Goal: Transaction & Acquisition: Subscribe to service/newsletter

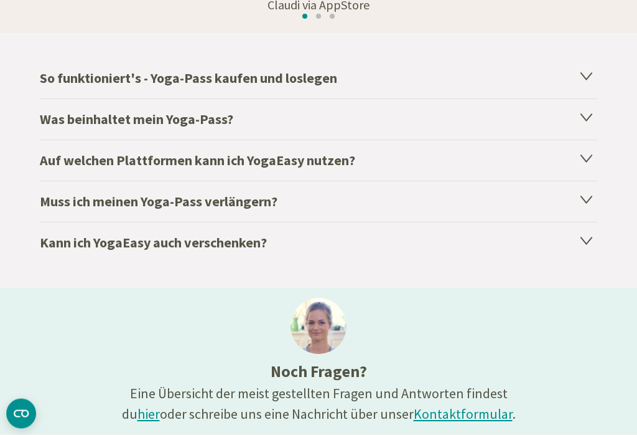
scroll to position [2218, 0]
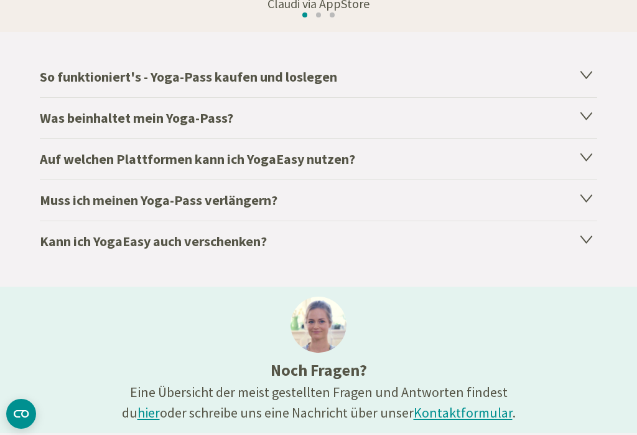
click at [585, 203] on icon at bounding box center [587, 197] width 15 height 15
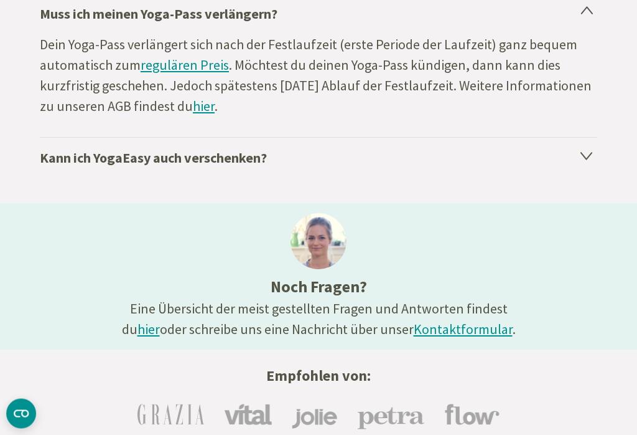
click at [597, 159] on h4 "Kann ich YogaEasy auch verschenken?" at bounding box center [319, 158] width 558 height 41
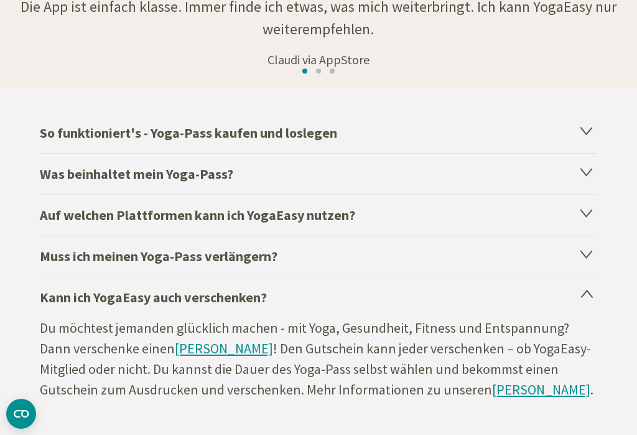
scroll to position [2161, 0]
click at [589, 215] on icon at bounding box center [586, 213] width 11 height 7
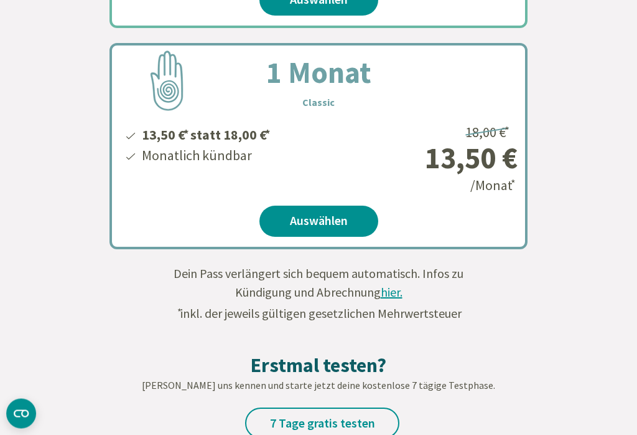
scroll to position [764, 0]
click at [400, 293] on span "hier." at bounding box center [392, 292] width 22 height 16
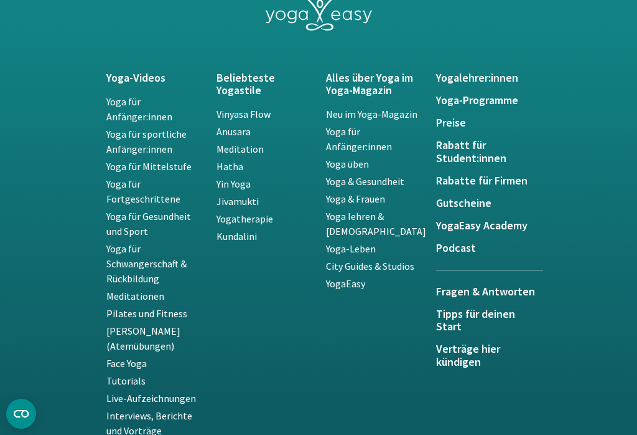
scroll to position [2959, 0]
click at [466, 120] on h5 "Preise" at bounding box center [483, 123] width 95 height 12
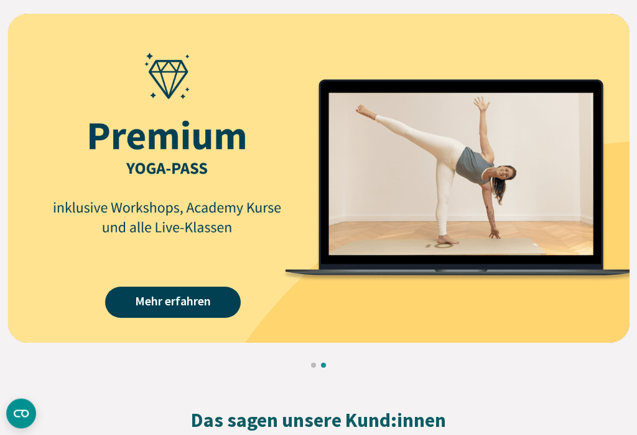
scroll to position [1556, 0]
click at [134, 309] on link "Mehr erfahren" at bounding box center [173, 301] width 136 height 31
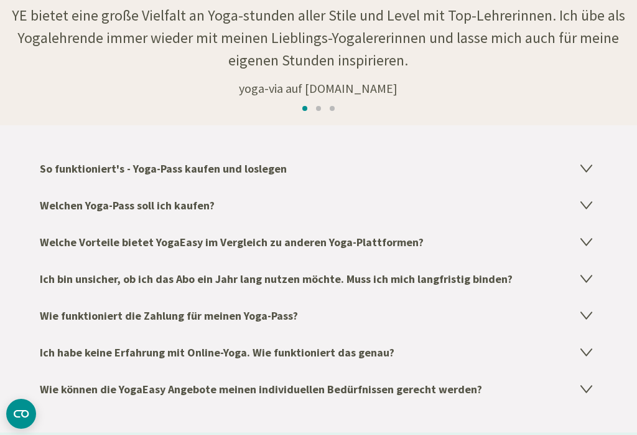
scroll to position [2011, 0]
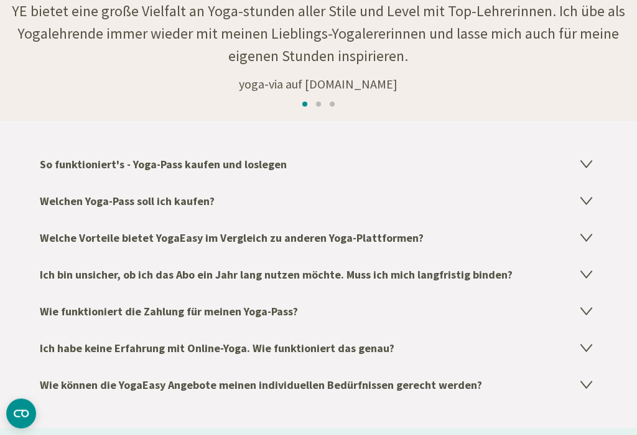
click at [588, 340] on icon at bounding box center [587, 347] width 15 height 15
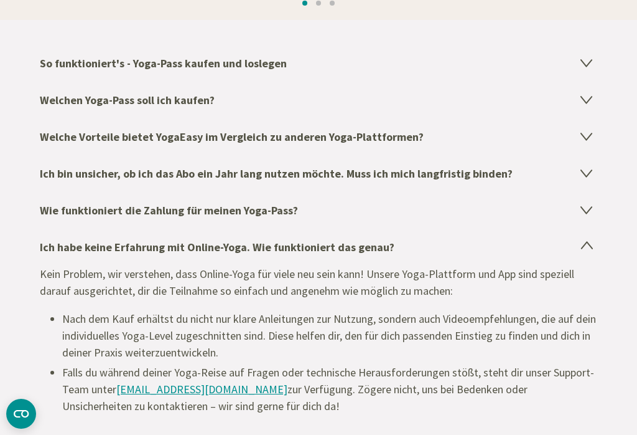
scroll to position [2102, 0]
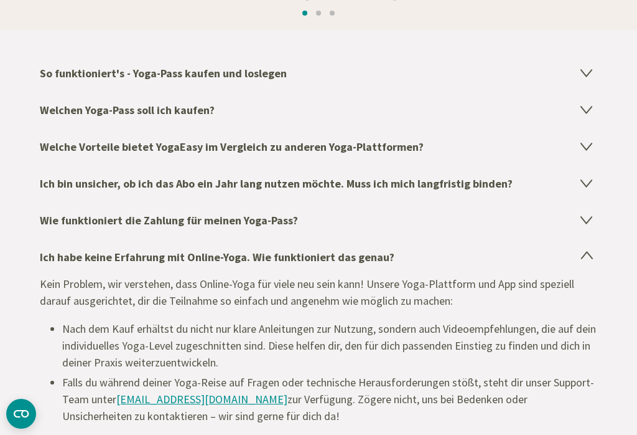
click at [586, 217] on icon at bounding box center [586, 220] width 11 height 7
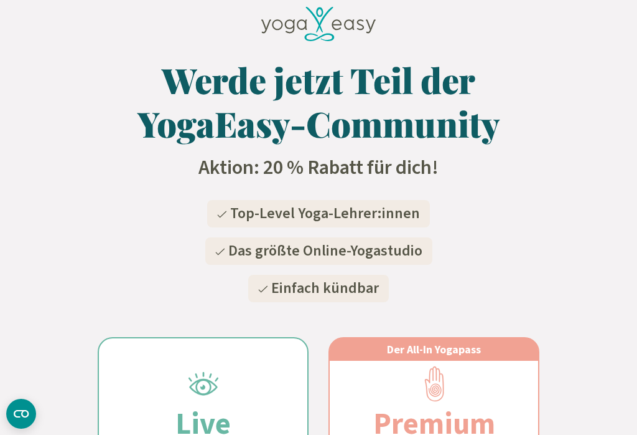
scroll to position [0, 0]
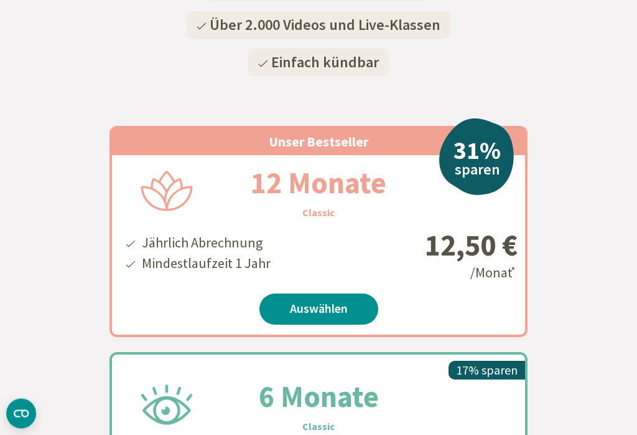
scroll to position [215, 0]
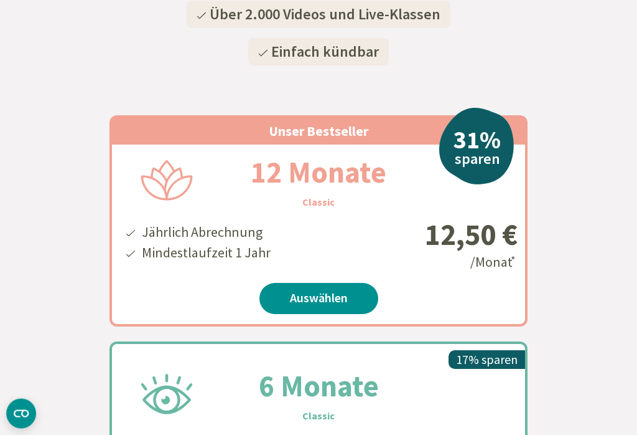
click at [356, 293] on link "Auswählen" at bounding box center [319, 298] width 119 height 31
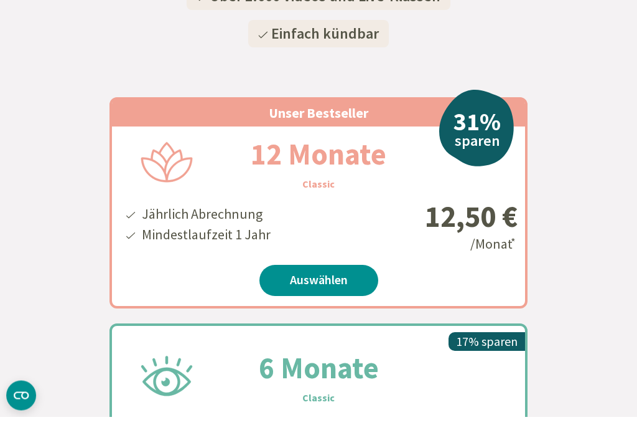
scroll to position [235, 0]
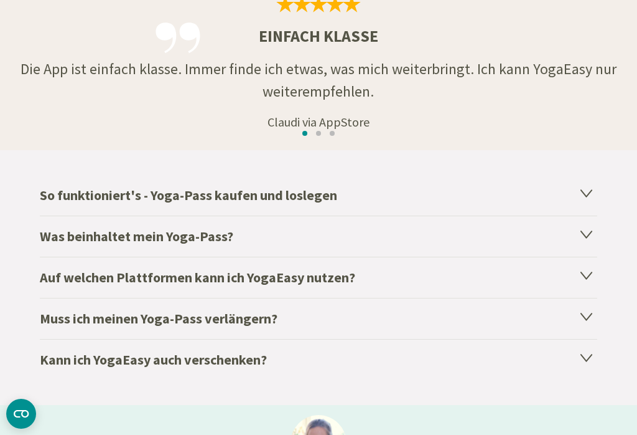
scroll to position [2136, 0]
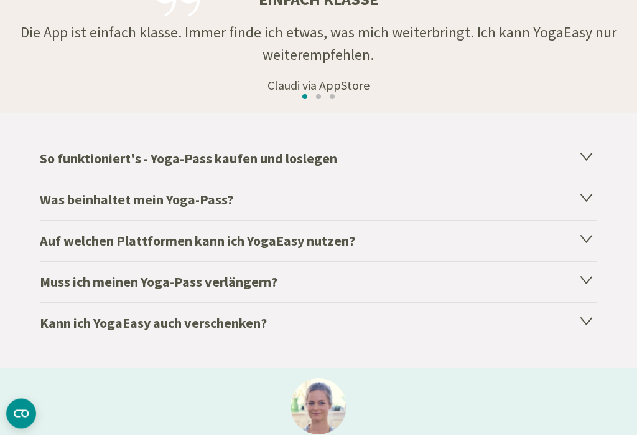
click at [586, 163] on icon at bounding box center [587, 156] width 15 height 15
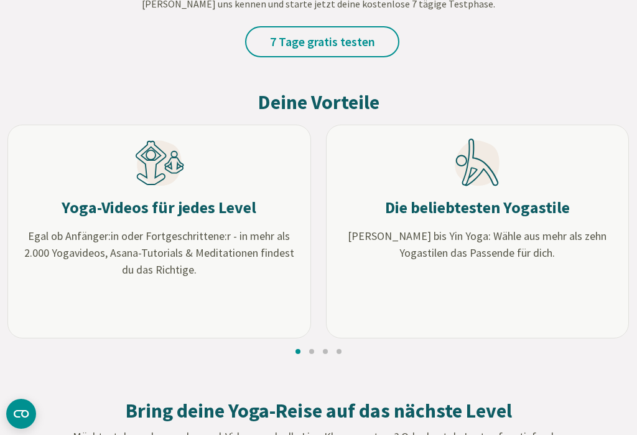
scroll to position [1131, 0]
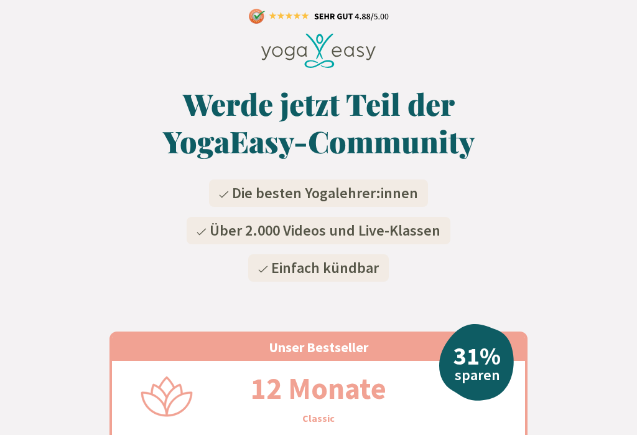
scroll to position [706, 0]
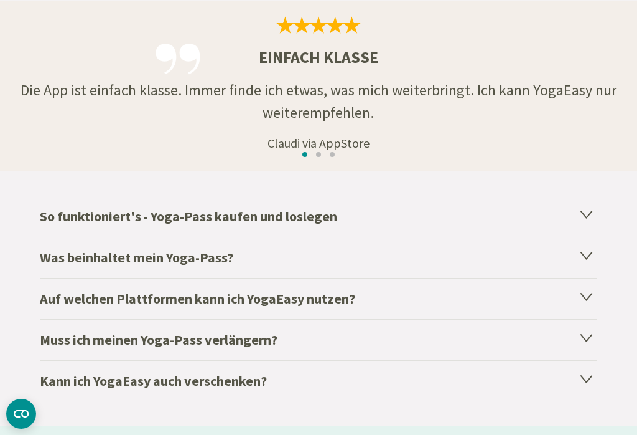
scroll to position [2079, 0]
